Goal: Task Accomplishment & Management: Use online tool/utility

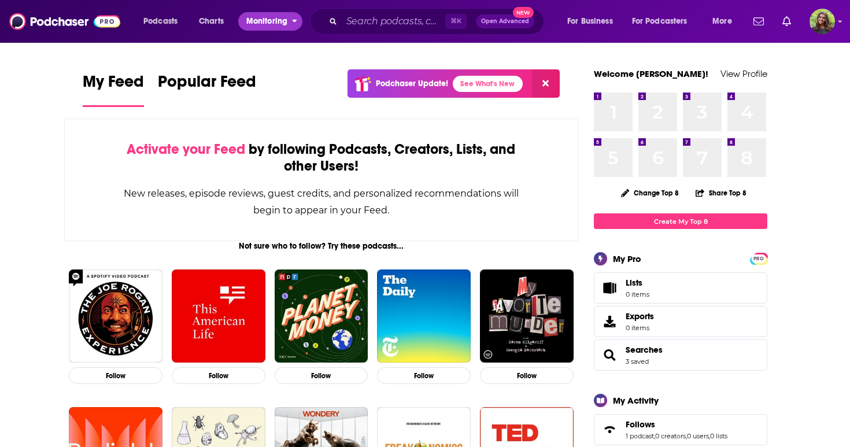
click at [251, 27] on span "Monitoring" at bounding box center [266, 21] width 41 height 16
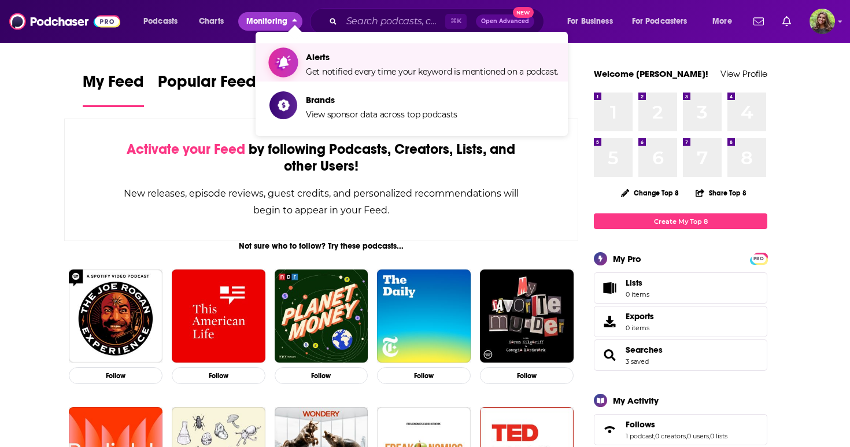
click at [340, 56] on span "Alerts" at bounding box center [432, 56] width 253 height 11
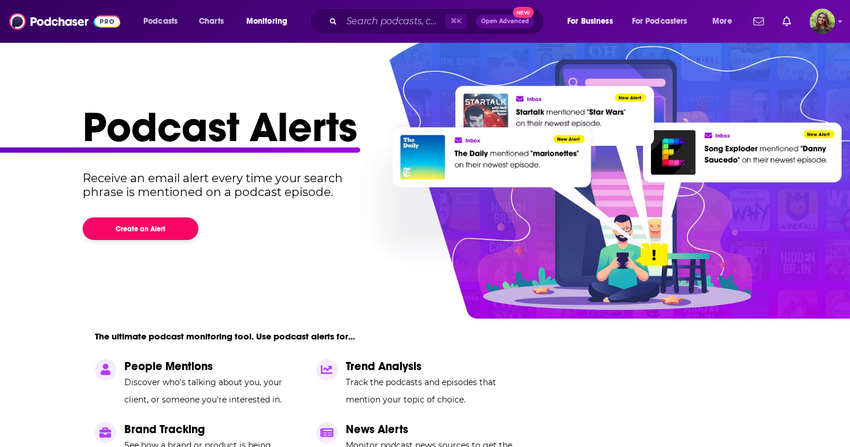
click at [140, 225] on button "Create an Alert" at bounding box center [141, 228] width 116 height 23
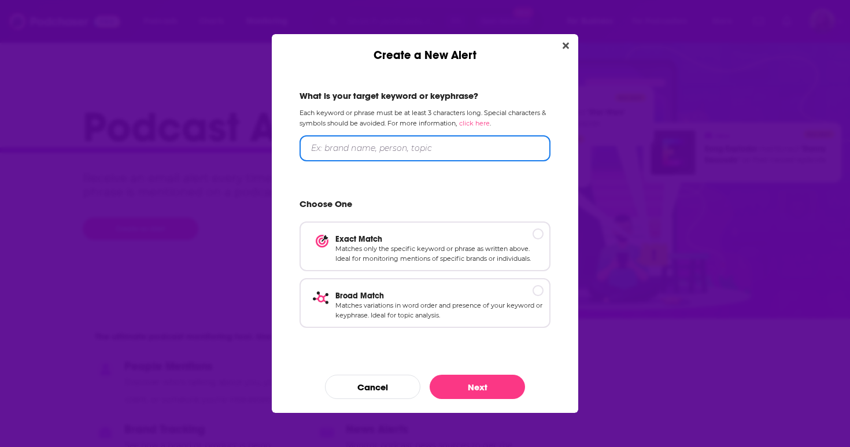
click at [417, 146] on input "Create a New Alert" at bounding box center [424, 148] width 251 height 26
type input "Johanna Faigelman"
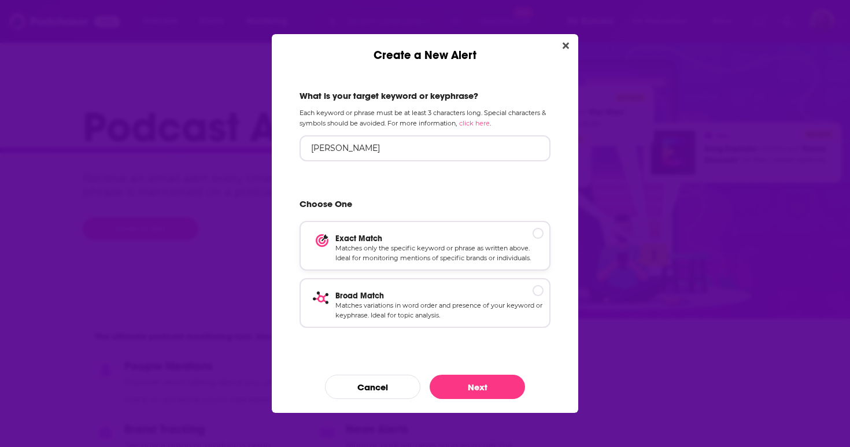
click at [527, 231] on div "Exact Match Matches only the specific keyword or phrase as written above. Ideal…" at bounding box center [424, 246] width 251 height 50
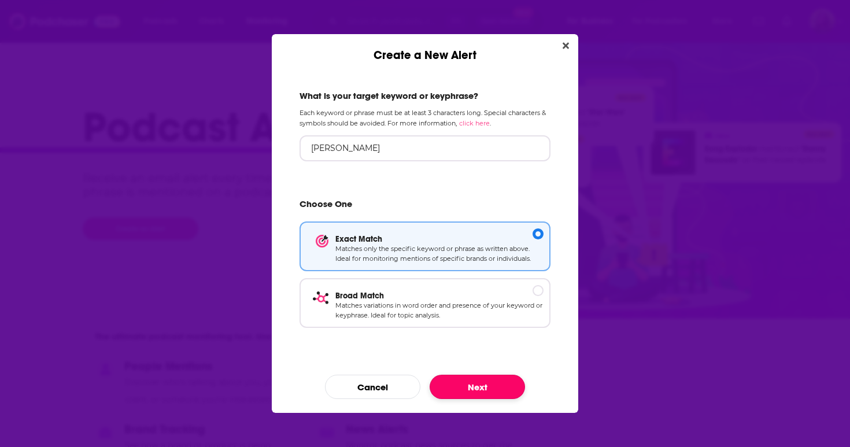
click at [488, 384] on button "Next" at bounding box center [476, 387] width 95 height 24
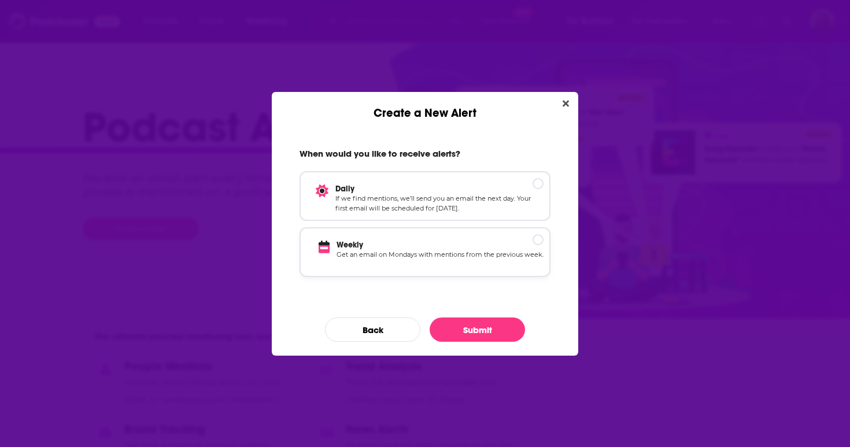
click at [478, 250] on p "Get an email on Mondays with mentions from the previous week." at bounding box center [439, 260] width 207 height 20
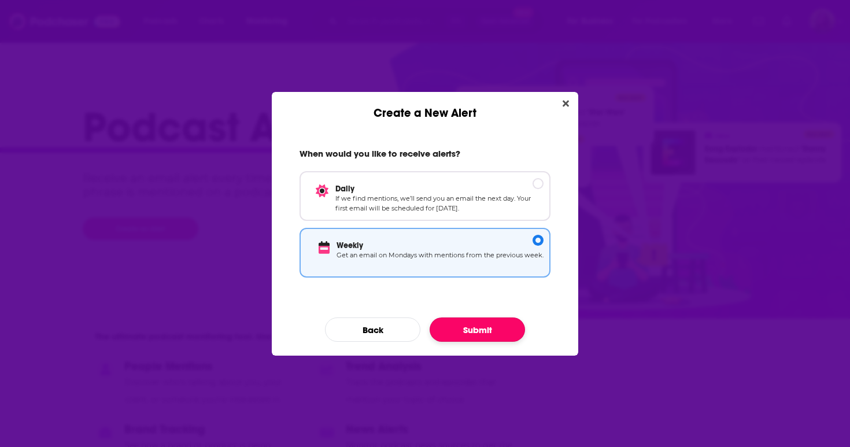
click at [472, 329] on button "Submit" at bounding box center [476, 329] width 95 height 24
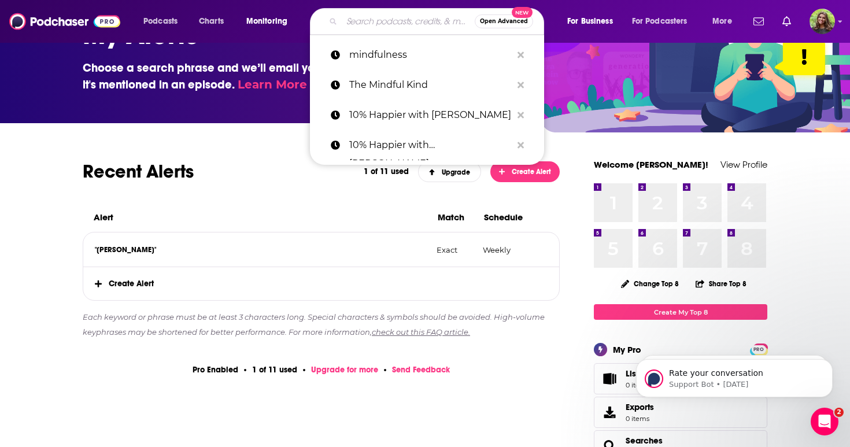
click at [360, 20] on input "Search podcasts, credits, & more..." at bounding box center [408, 21] width 133 height 18
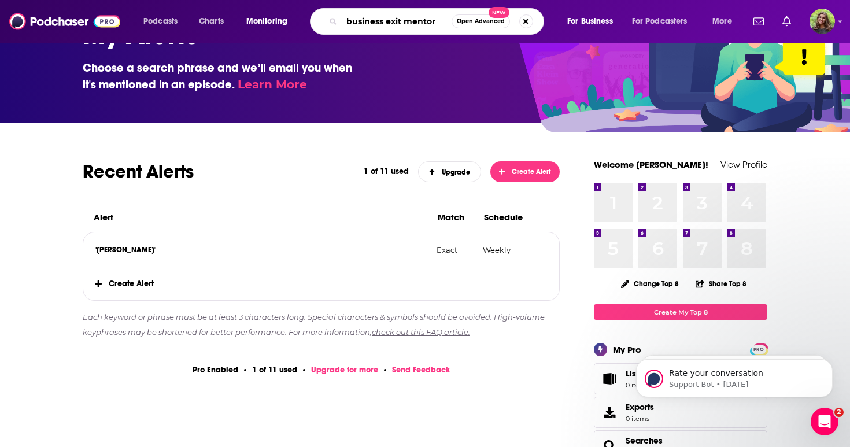
type input "business exit mentor"
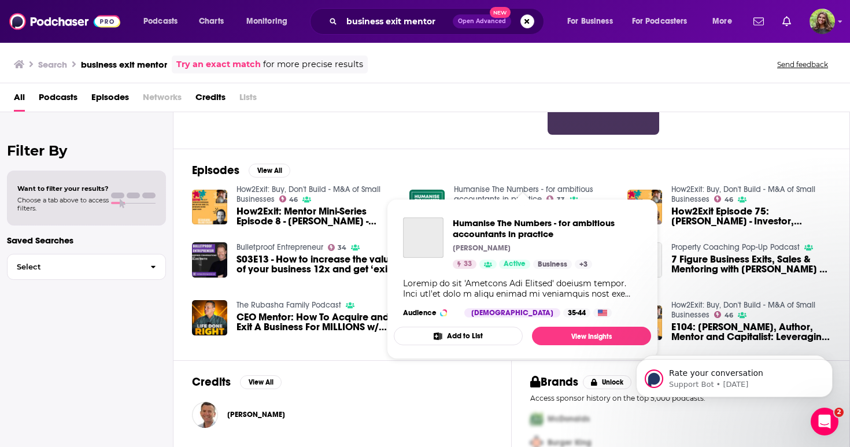
scroll to position [168, 0]
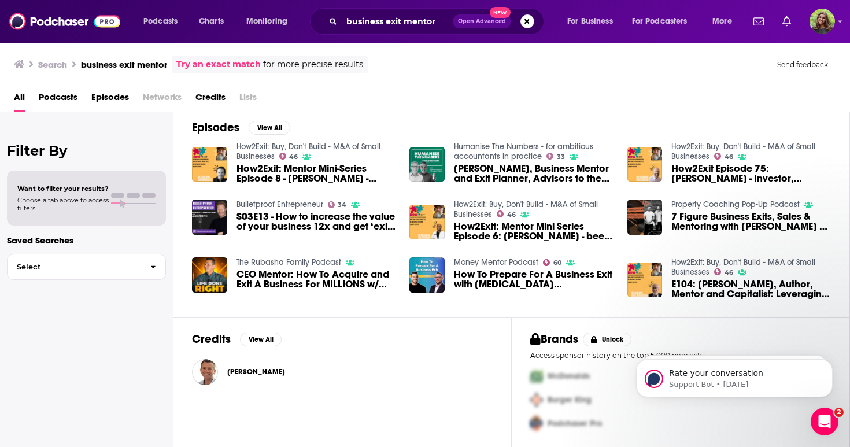
click at [338, 376] on div "David Farquar" at bounding box center [342, 372] width 301 height 26
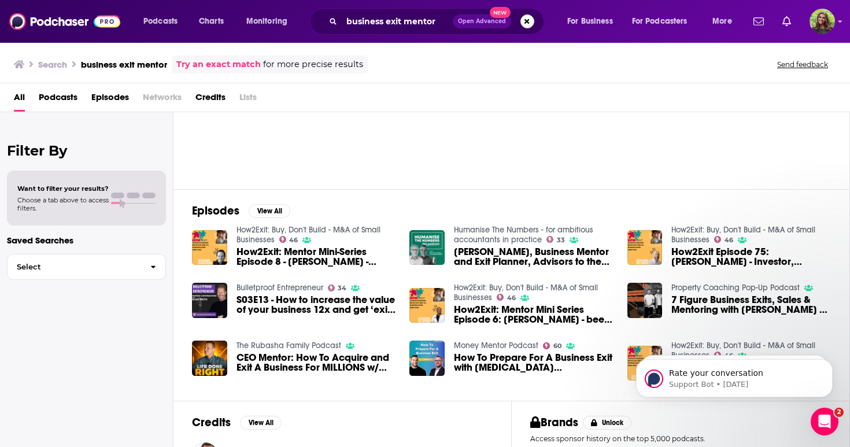
scroll to position [0, 0]
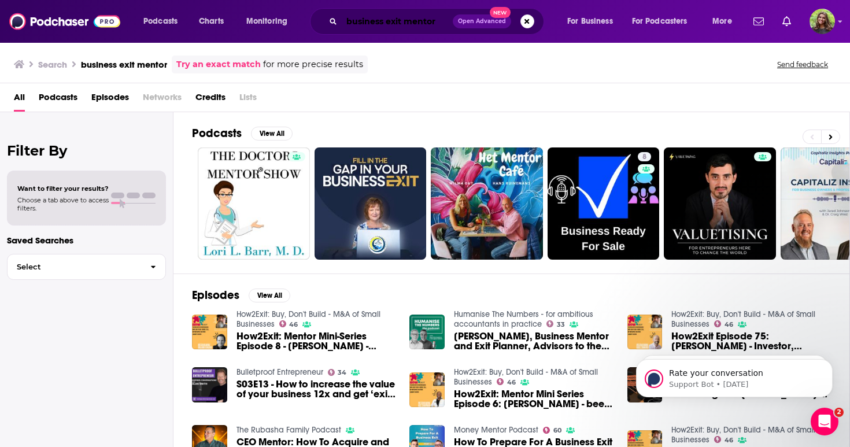
click at [442, 24] on input "business exit mentor" at bounding box center [397, 21] width 111 height 18
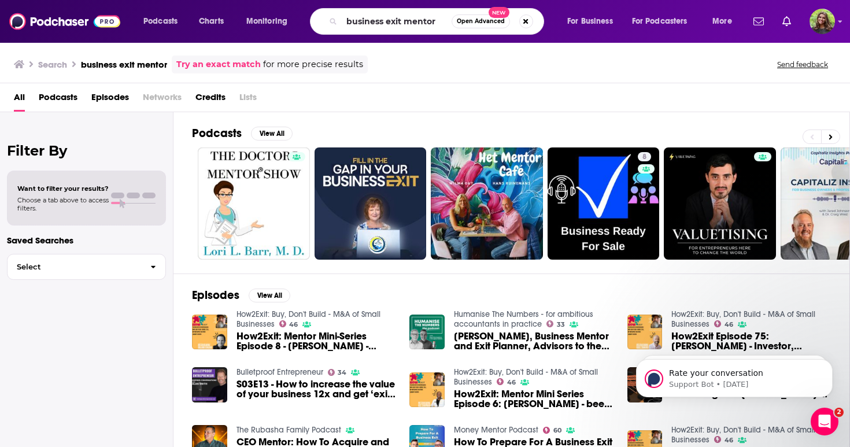
click at [58, 95] on span "Podcasts" at bounding box center [58, 100] width 39 height 24
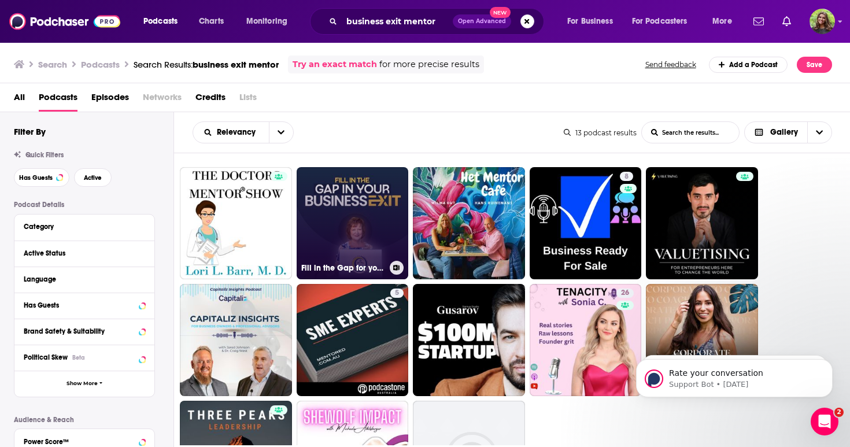
scroll to position [130, 0]
